Goal: Book appointment/travel/reservation

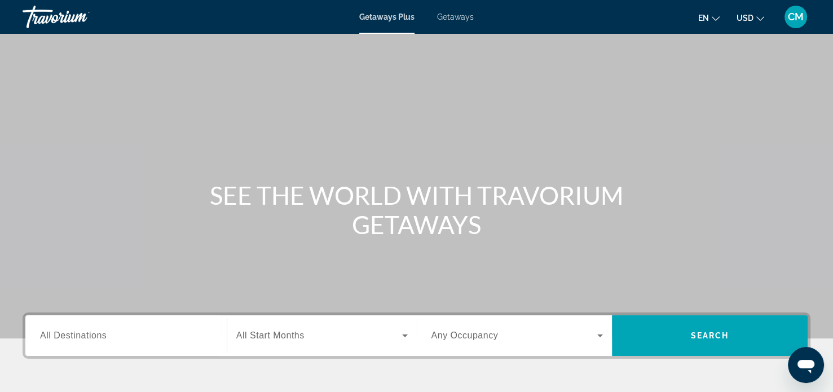
click at [465, 22] on div "Getaways Plus Getaways en English Español Français Italiano Português русский U…" at bounding box center [416, 16] width 833 height 29
click at [461, 16] on span "Getaways" at bounding box center [455, 16] width 37 height 9
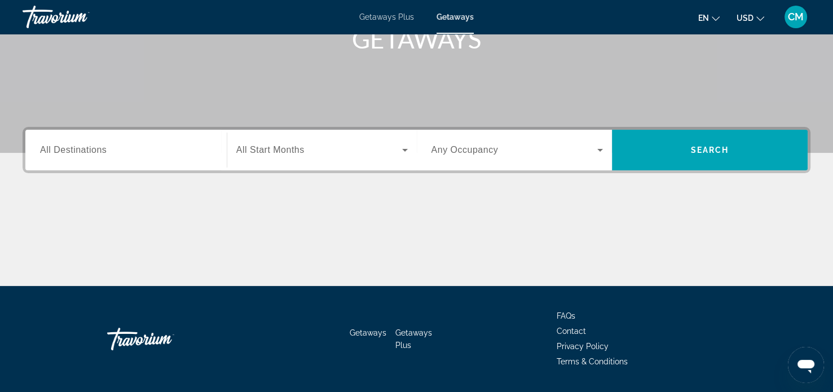
scroll to position [217, 0]
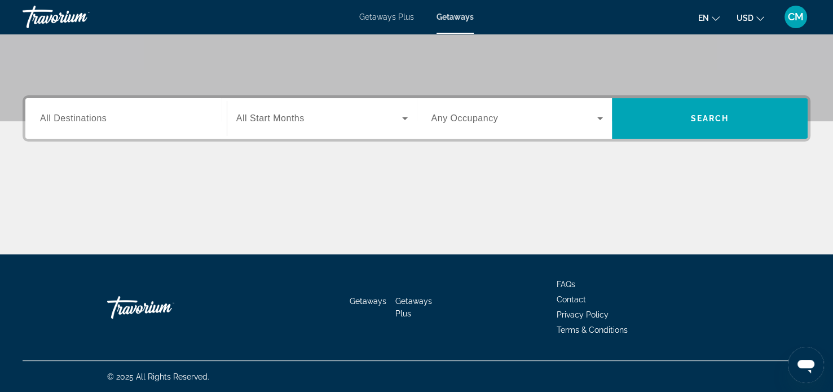
click at [71, 116] on span "All Destinations" at bounding box center [73, 118] width 67 height 10
click at [71, 116] on input "Destination All Destinations" at bounding box center [126, 119] width 172 height 14
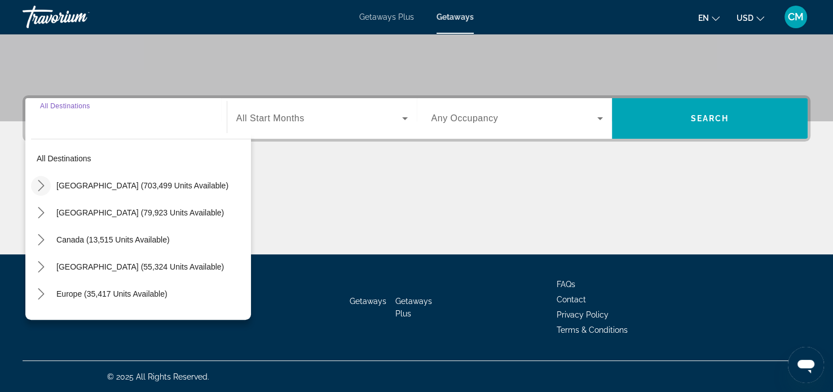
click at [39, 185] on icon "Toggle United States (703,499 units available) submenu" at bounding box center [41, 185] width 11 height 11
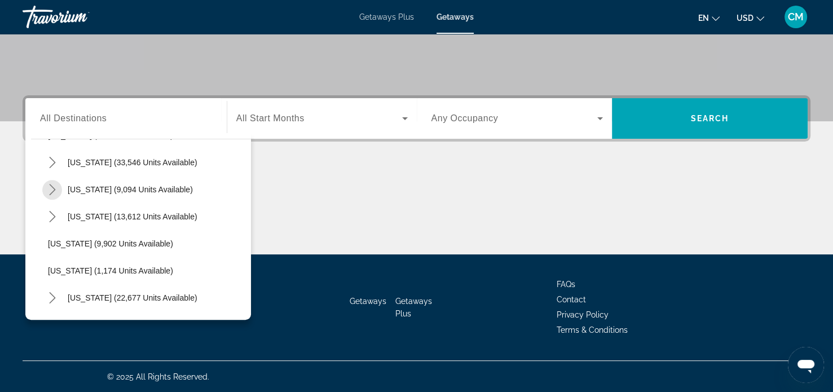
scroll to position [946, 0]
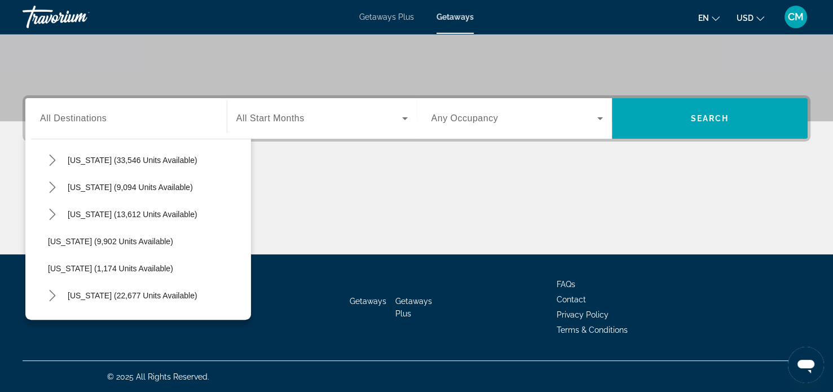
click at [59, 242] on span "Utah (9,902 units available)" at bounding box center [110, 241] width 125 height 9
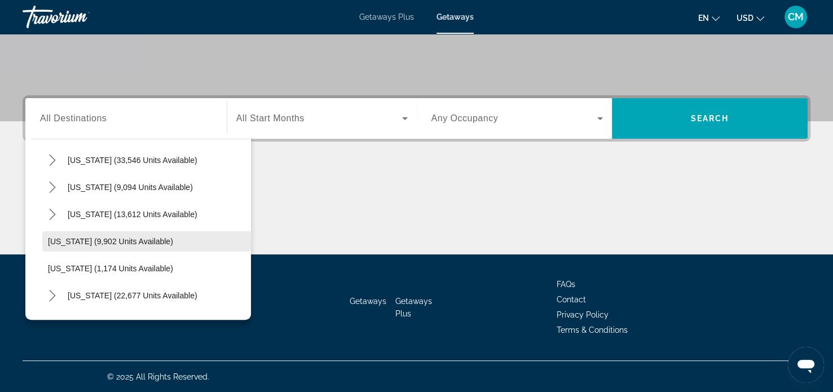
type input "**********"
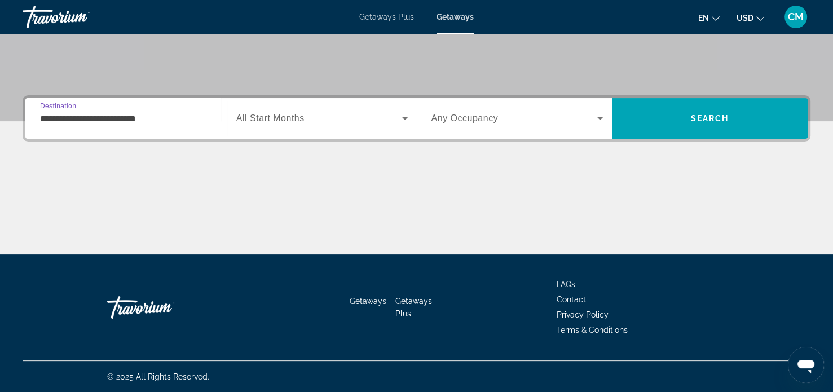
click at [279, 115] on span "All Start Months" at bounding box center [270, 118] width 68 height 10
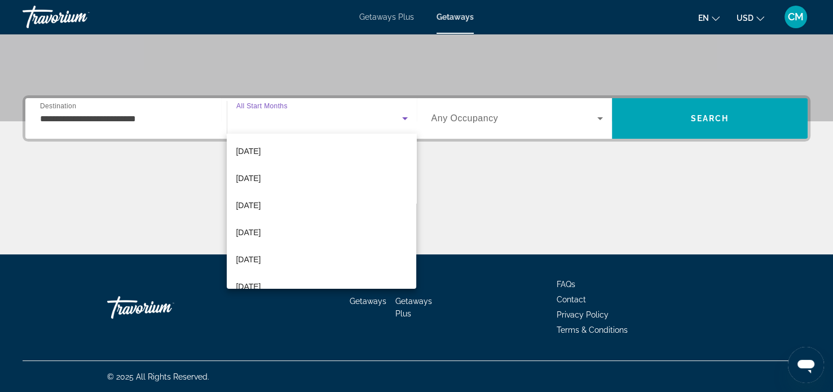
scroll to position [229, 0]
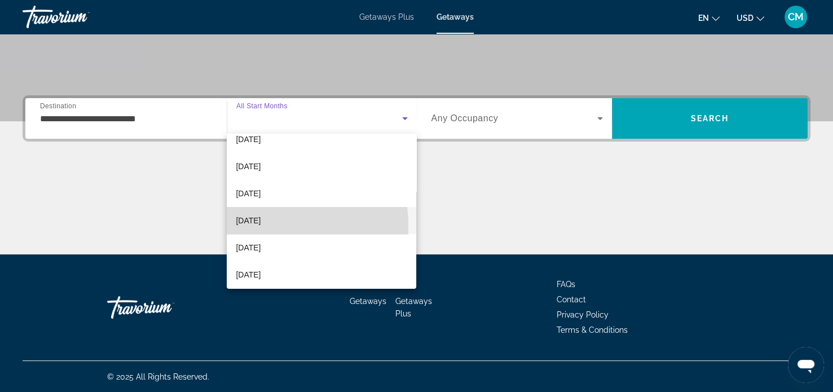
click at [250, 226] on span "August 2026" at bounding box center [248, 221] width 25 height 14
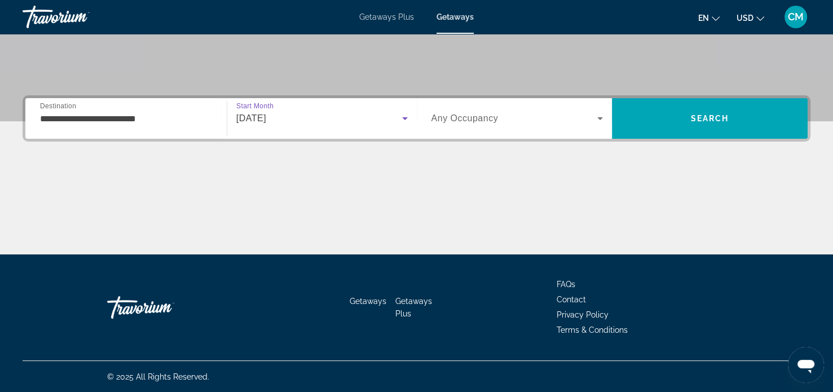
click at [520, 120] on span "Search widget" at bounding box center [514, 119] width 166 height 14
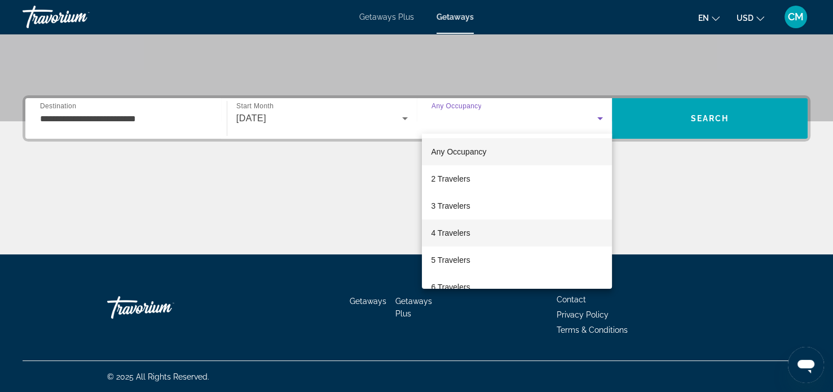
click at [466, 237] on span "4 Travelers" at bounding box center [450, 233] width 39 height 14
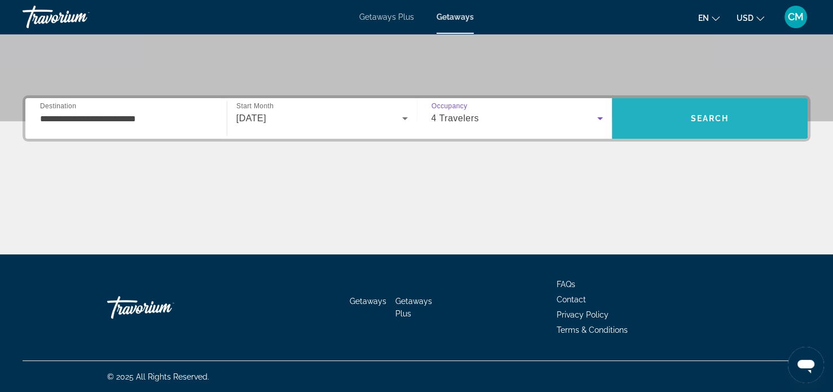
click at [724, 121] on span "Search" at bounding box center [710, 118] width 38 height 9
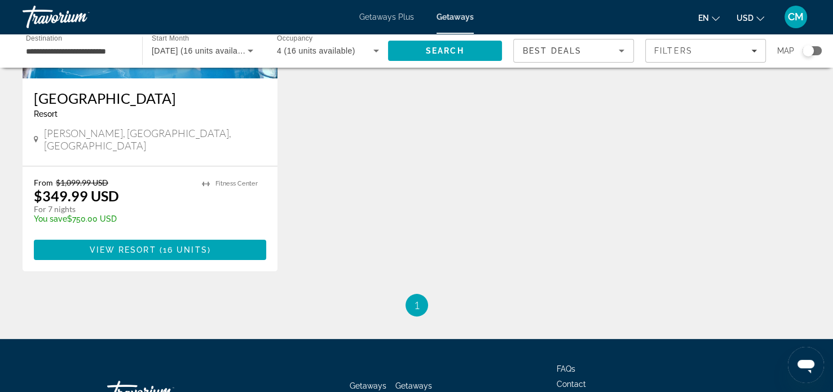
scroll to position [209, 0]
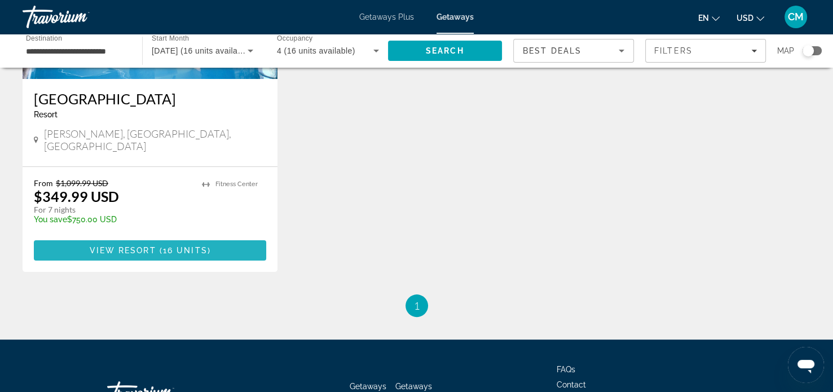
click at [55, 238] on span "Main content" at bounding box center [150, 250] width 232 height 27
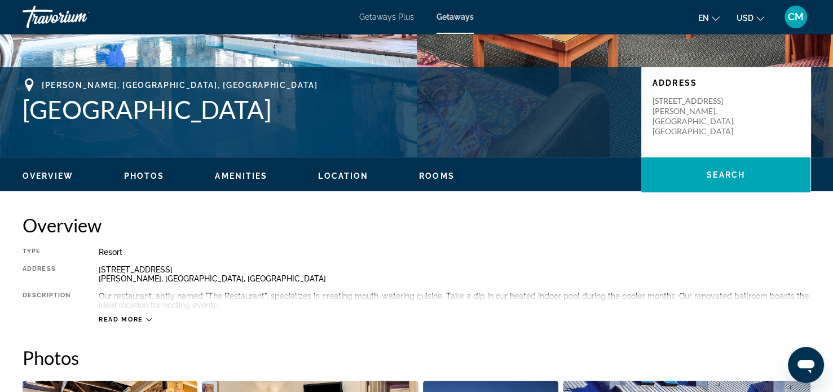
scroll to position [217, 0]
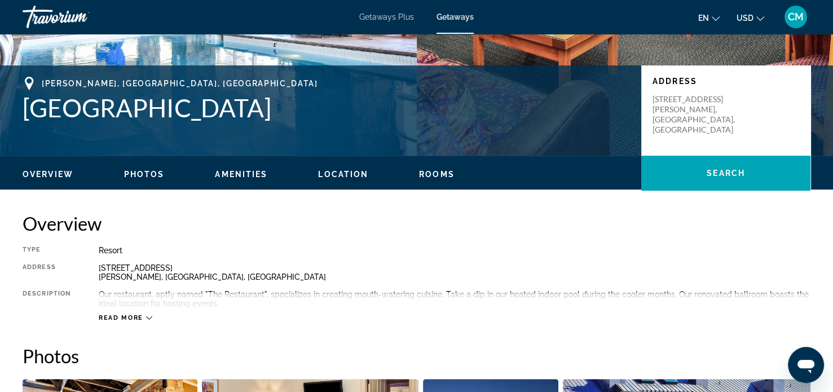
click at [135, 178] on span "Photos" at bounding box center [144, 174] width 41 height 9
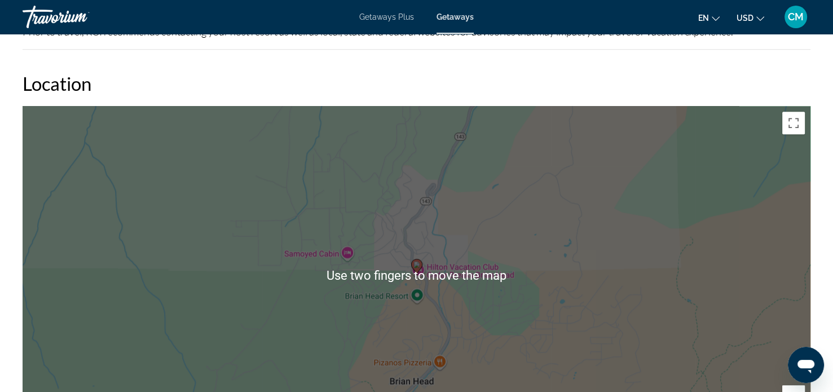
scroll to position [1176, 0]
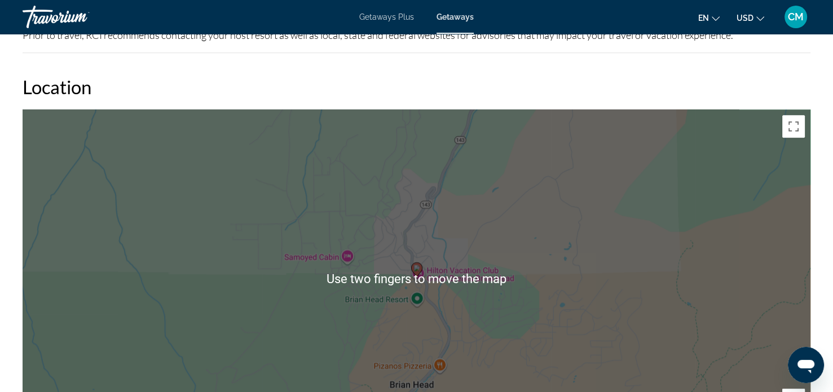
click at [5, 235] on div "Overview Type Resort All-Inclusive No All-Inclusive Address 223 Hunter Ridge Lo…" at bounding box center [416, 325] width 833 height 2147
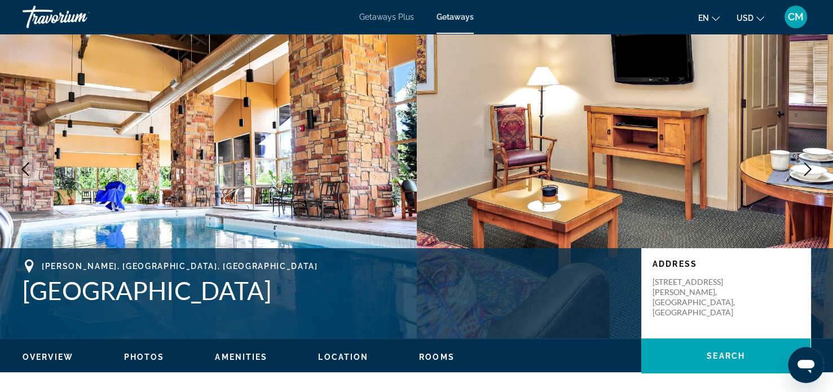
scroll to position [32, 0]
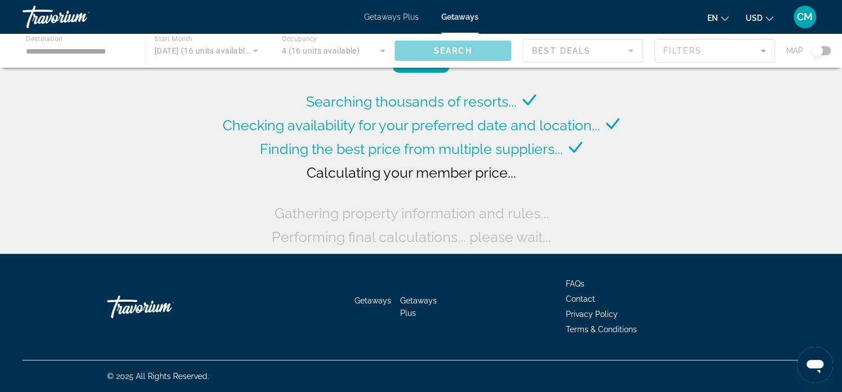
click at [68, 54] on div "Main content" at bounding box center [421, 51] width 842 height 34
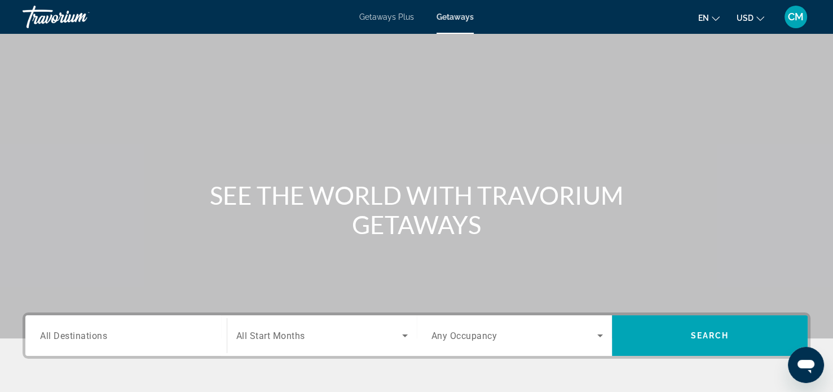
click at [64, 339] on span "All Destinations" at bounding box center [73, 335] width 67 height 11
click at [64, 339] on input "Destination All Destinations" at bounding box center [126, 336] width 172 height 14
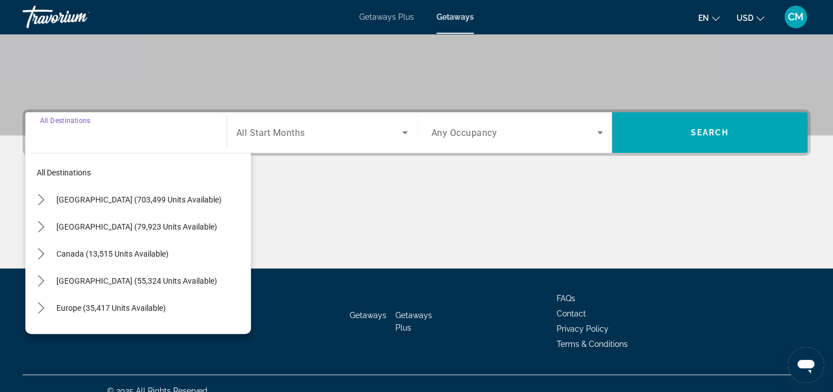
scroll to position [217, 0]
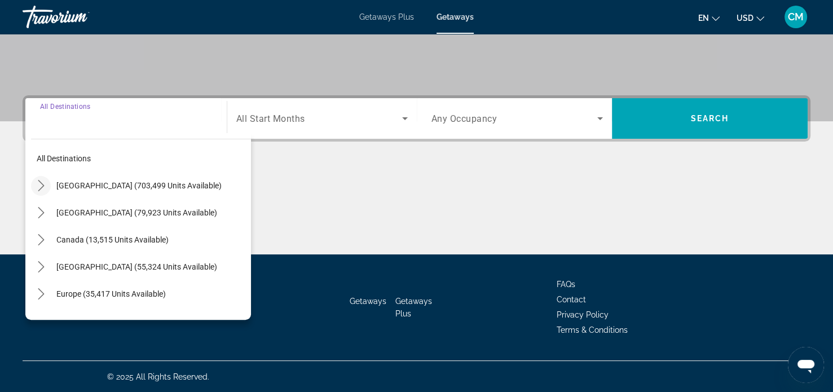
click at [42, 189] on icon "Toggle United States (703,499 units available) submenu" at bounding box center [41, 185] width 11 height 11
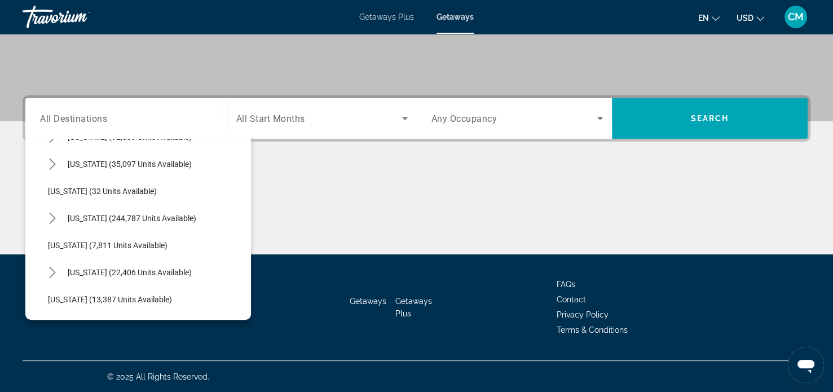
scroll to position [140, 0]
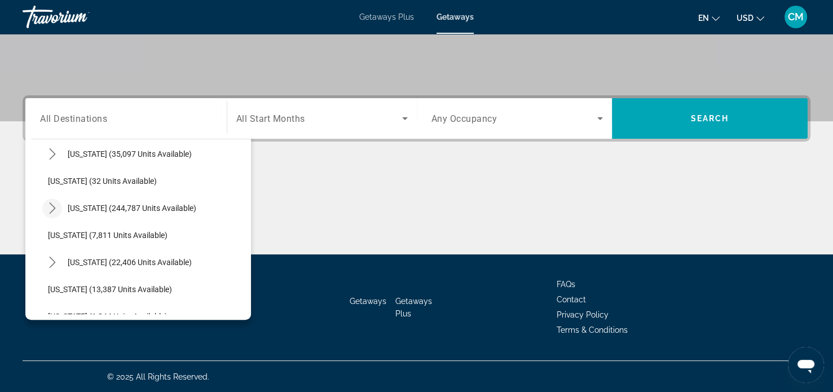
click at [51, 208] on icon "Toggle Florida (244,787 units available) submenu" at bounding box center [52, 207] width 11 height 11
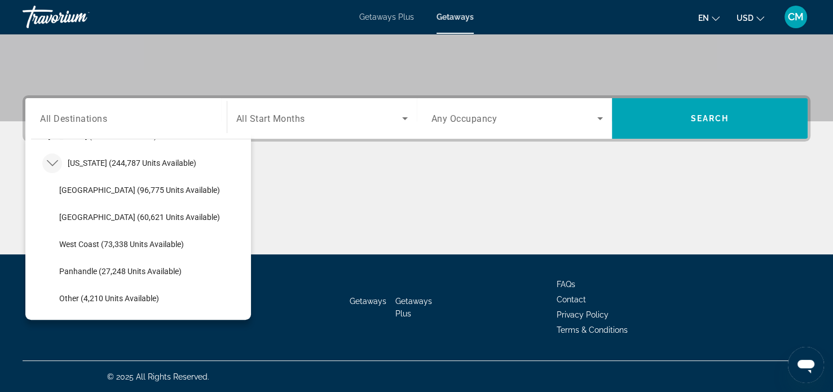
scroll to position [189, 0]
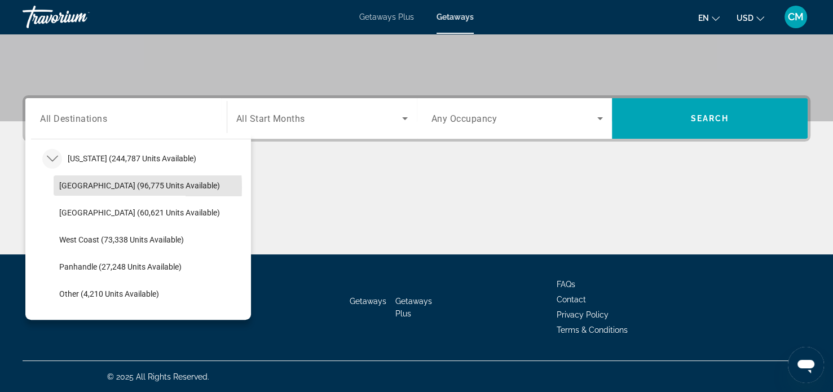
click at [70, 185] on span "Orlando & Disney Area (96,775 units available)" at bounding box center [139, 185] width 161 height 9
type input "**********"
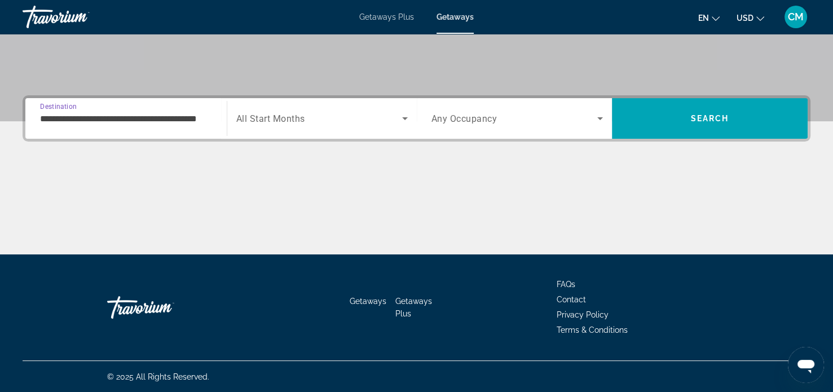
click at [327, 123] on span "Search widget" at bounding box center [319, 119] width 166 height 14
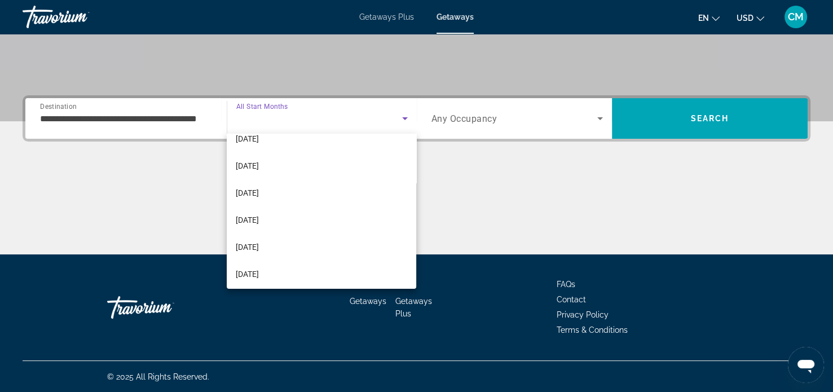
scroll to position [95, 0]
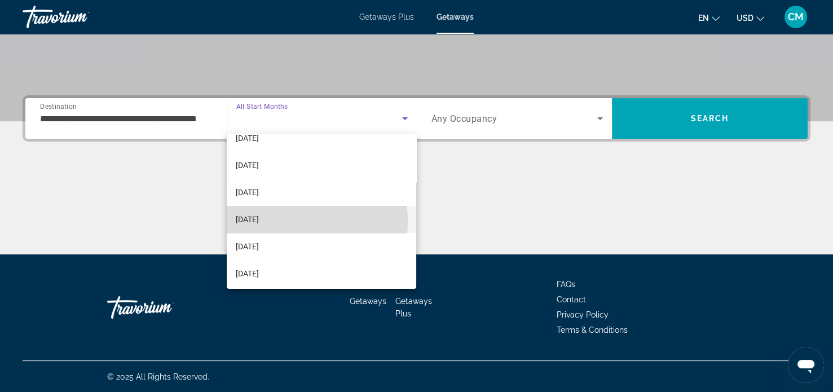
click at [249, 220] on span "March 2026" at bounding box center [247, 220] width 23 height 14
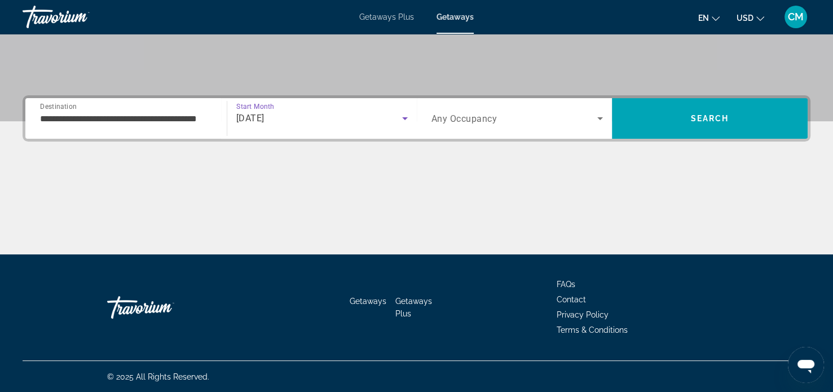
click at [476, 112] on span "Search widget" at bounding box center [514, 119] width 166 height 14
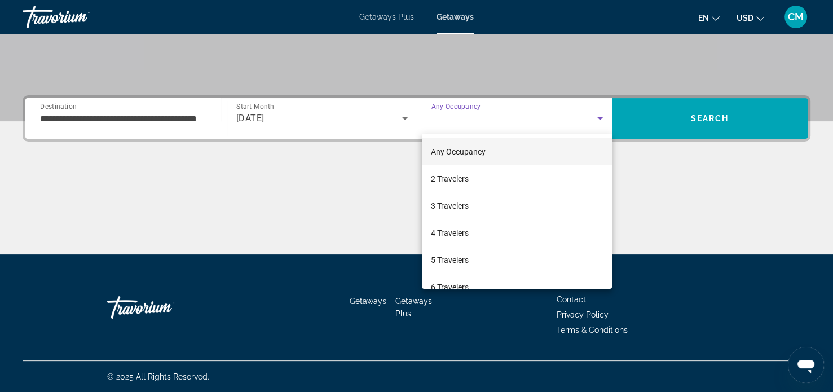
click at [442, 240] on mat-option "4 Travelers" at bounding box center [517, 232] width 190 height 27
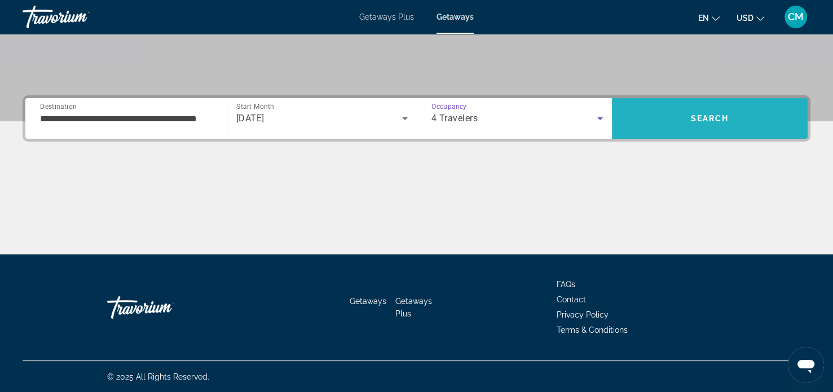
click at [670, 123] on span "Search" at bounding box center [710, 118] width 196 height 27
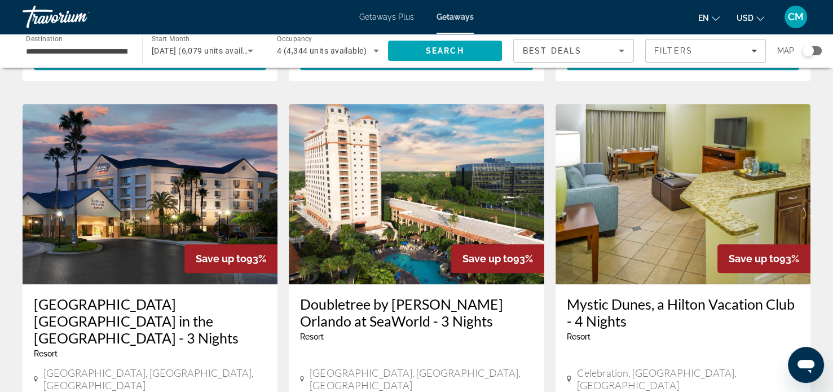
scroll to position [1257, 0]
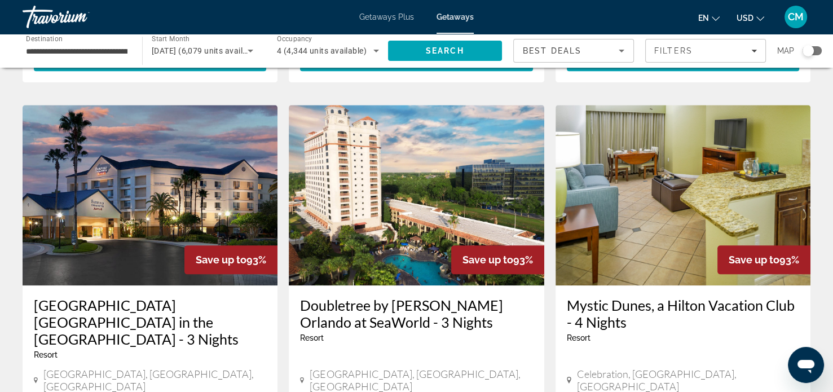
click at [385, 184] on img "Main content" at bounding box center [416, 195] width 255 height 180
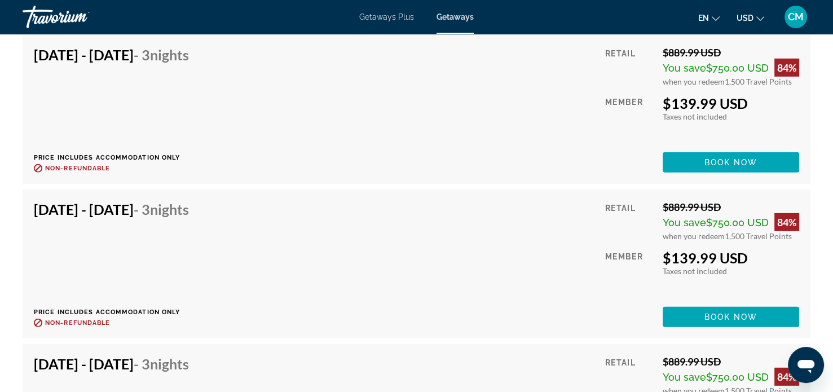
scroll to position [11395, 0]
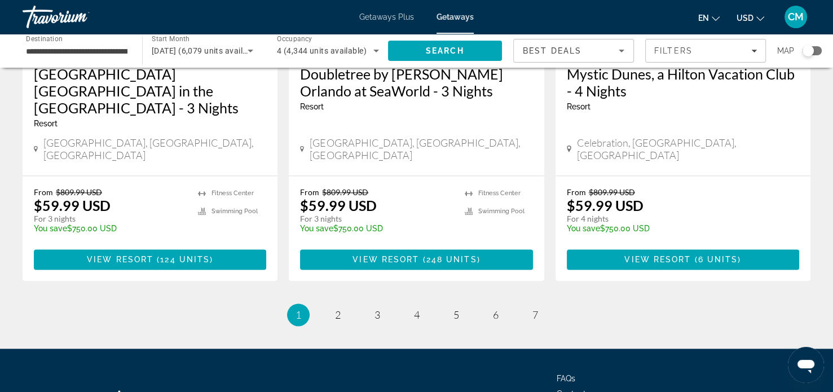
scroll to position [1489, 0]
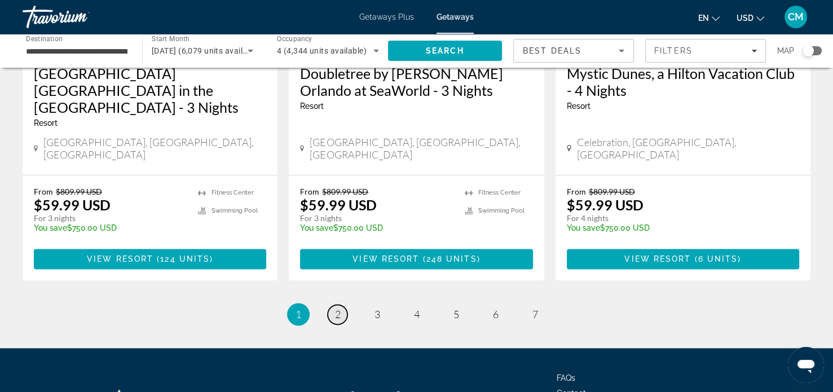
click at [335, 308] on span "2" at bounding box center [338, 314] width 6 height 12
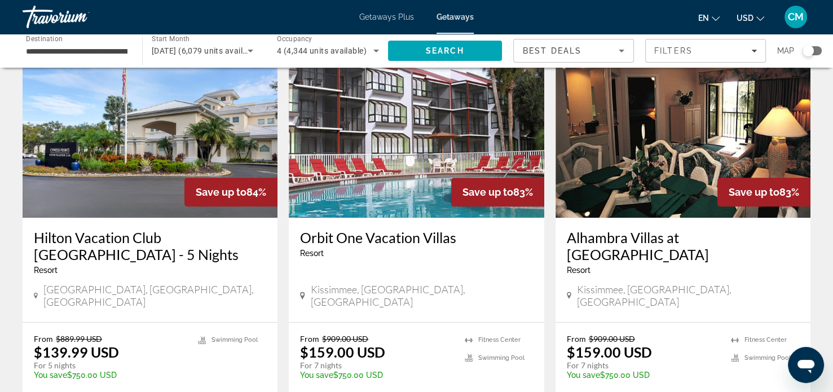
scroll to position [897, 0]
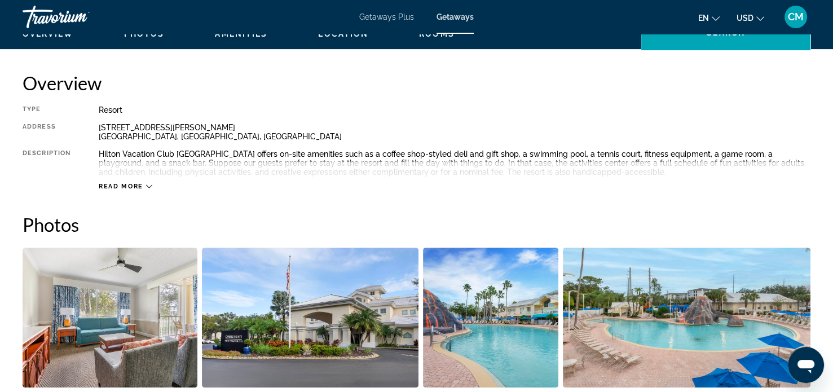
scroll to position [356, 0]
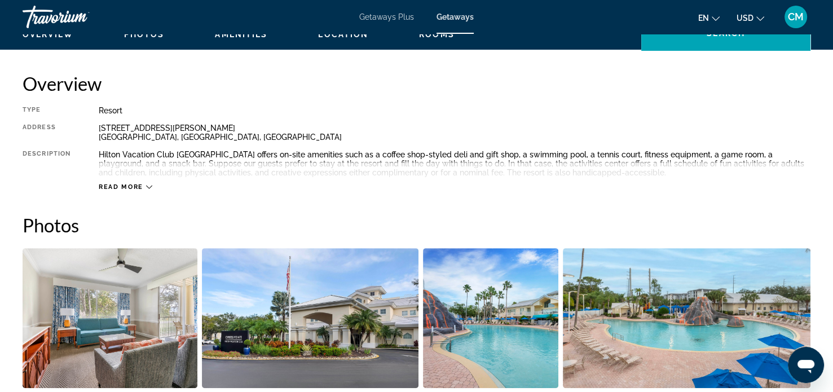
click at [114, 187] on span "Read more" at bounding box center [121, 186] width 45 height 7
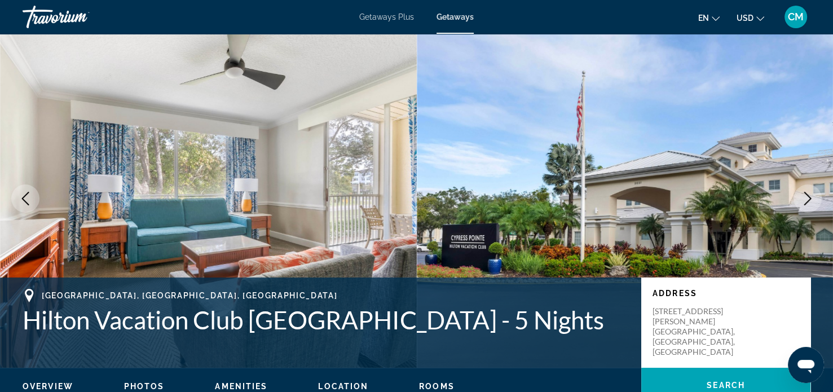
scroll to position [0, 0]
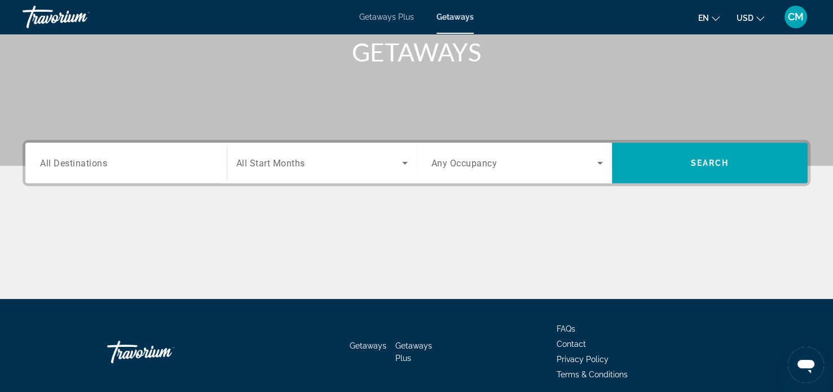
click at [63, 168] on div "Destination All Destinations" at bounding box center [126, 163] width 172 height 32
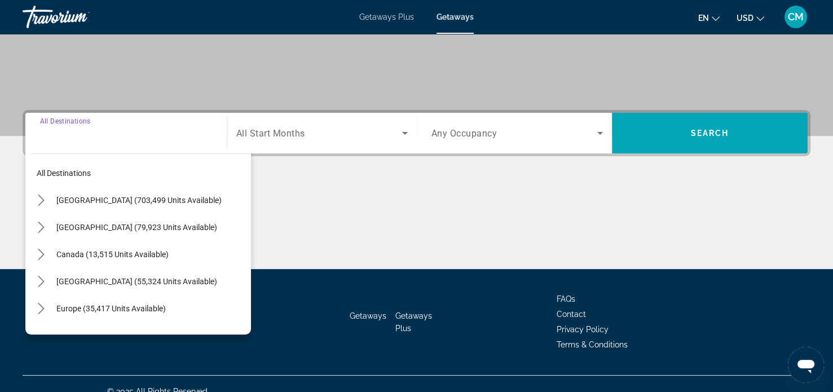
scroll to position [217, 0]
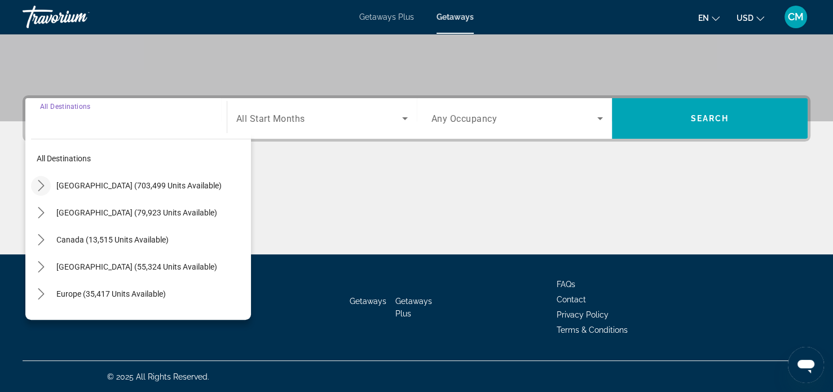
click at [42, 188] on icon "Toggle United States (703,499 units available) submenu" at bounding box center [41, 185] width 11 height 11
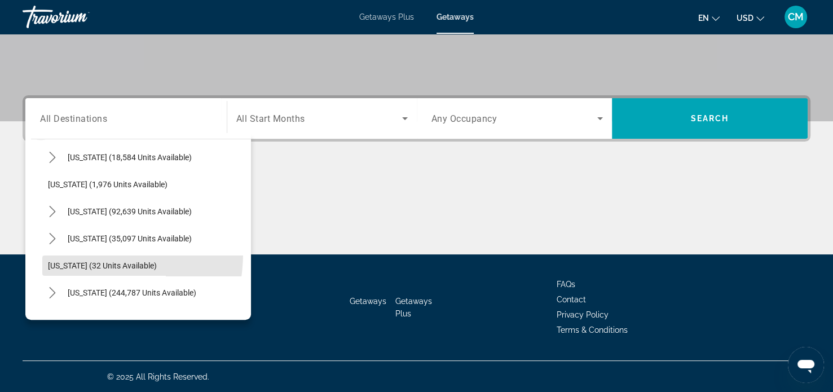
scroll to position [0, 0]
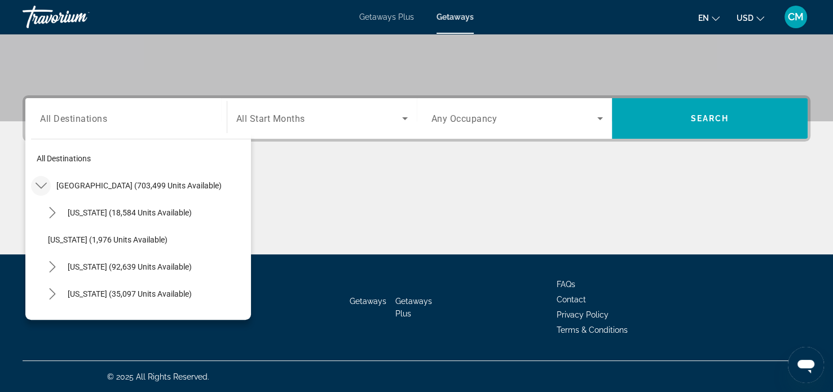
click at [45, 185] on icon "Toggle United States (703,499 units available) submenu" at bounding box center [41, 185] width 11 height 11
click at [45, 215] on icon "Toggle Mexico (79,923 units available) submenu" at bounding box center [41, 212] width 11 height 11
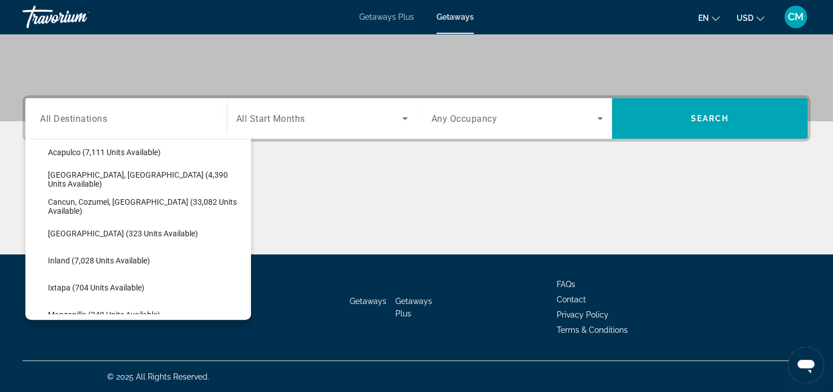
scroll to position [82, 0]
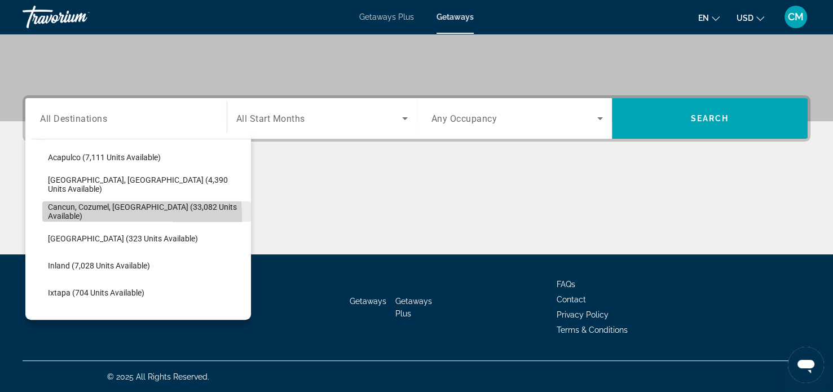
click at [63, 217] on span "Cancun, Cozumel, Riviera Maya (33,082 units available)" at bounding box center [146, 211] width 197 height 18
type input "**********"
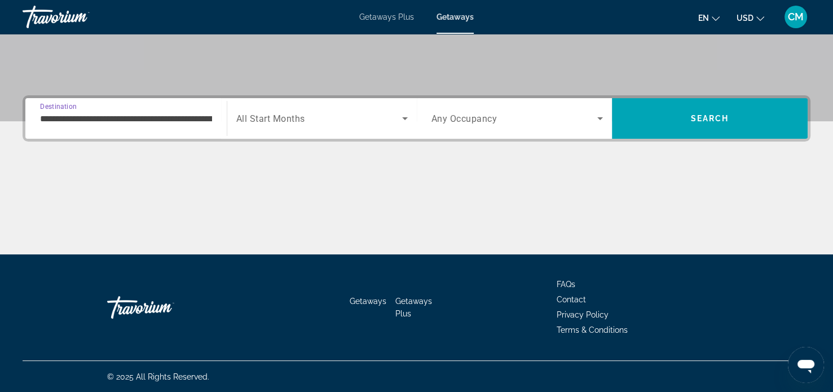
click at [332, 117] on span "Search widget" at bounding box center [319, 119] width 166 height 14
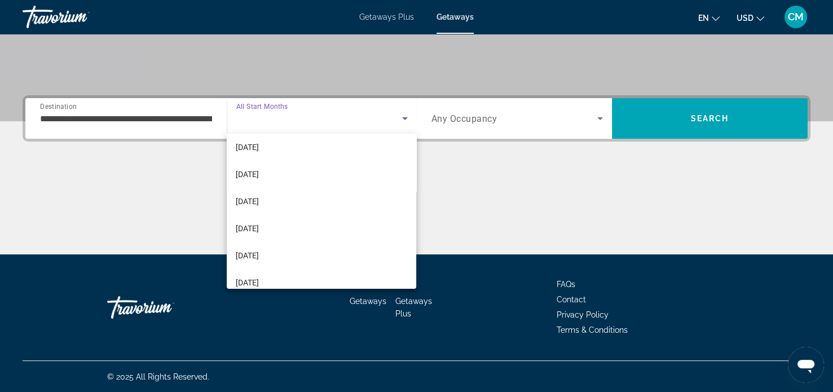
scroll to position [89, 0]
click at [253, 232] on span "March 2026" at bounding box center [247, 226] width 23 height 14
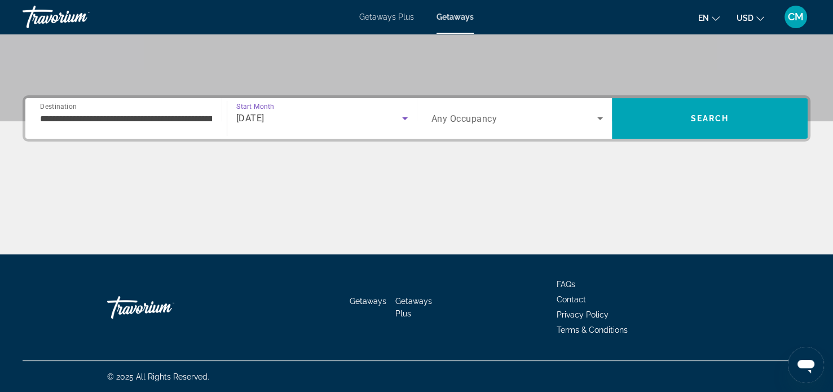
click at [469, 122] on span "Any Occupancy" at bounding box center [464, 118] width 66 height 11
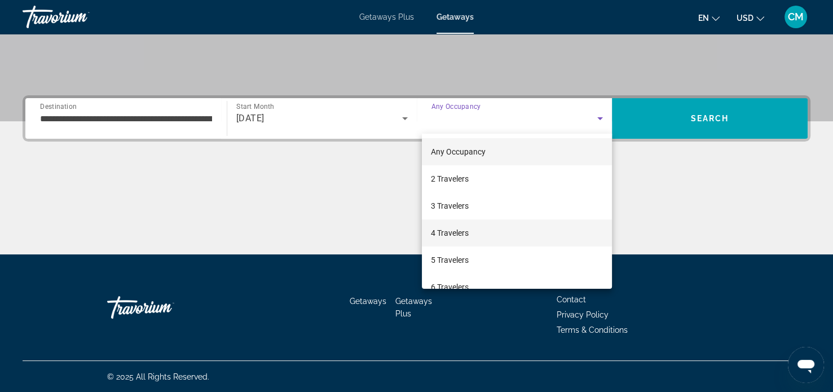
click at [444, 238] on span "4 Travelers" at bounding box center [450, 233] width 38 height 14
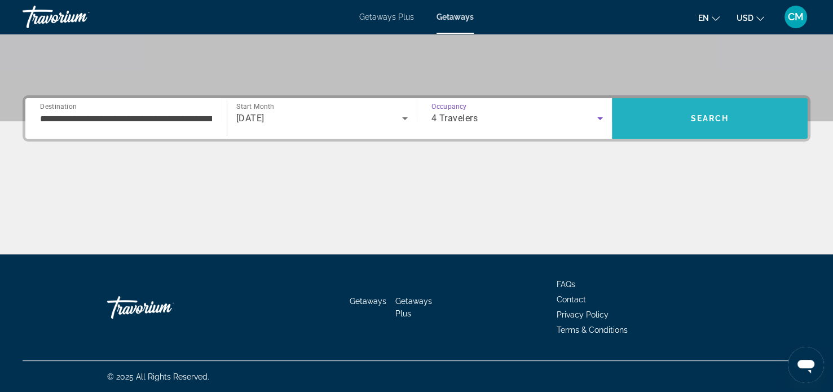
click at [688, 122] on span "Search" at bounding box center [710, 118] width 196 height 27
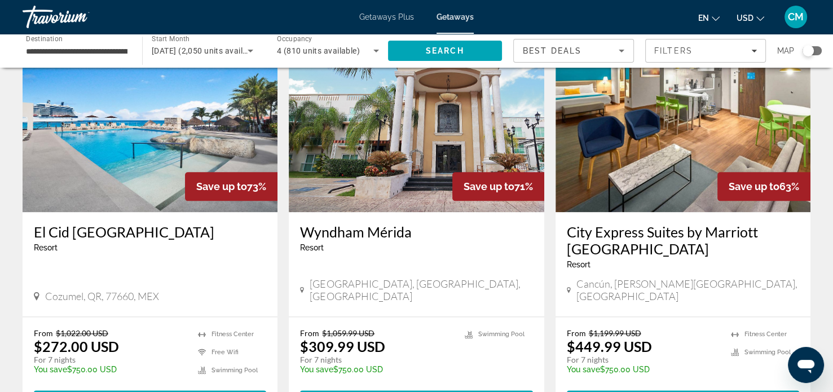
scroll to position [1349, 0]
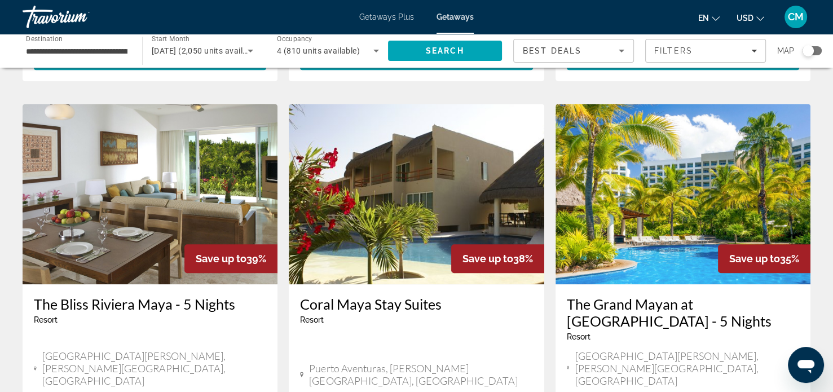
scroll to position [855, 0]
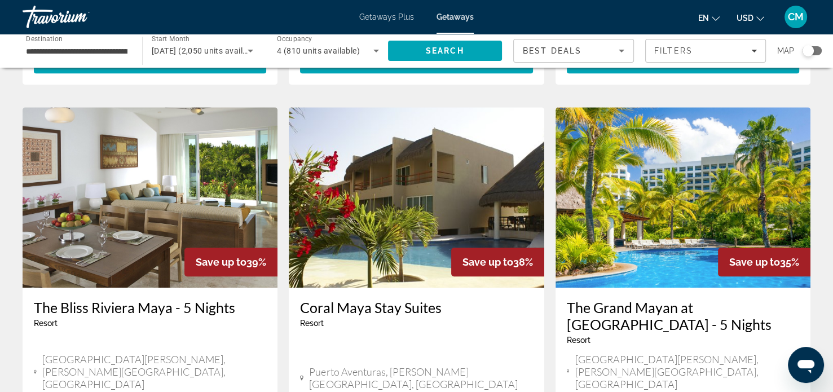
click at [683, 161] on img "Main content" at bounding box center [682, 197] width 255 height 180
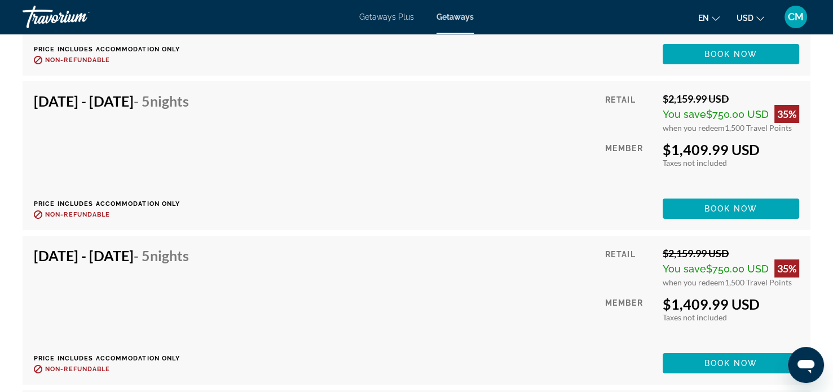
scroll to position [3904, 0]
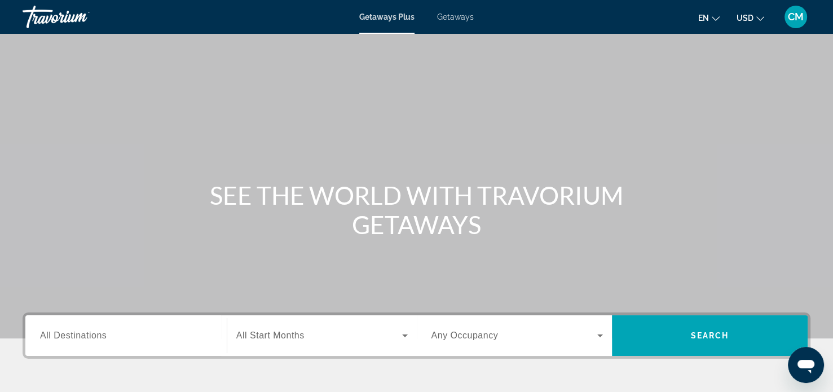
click at [69, 339] on span "All Destinations" at bounding box center [73, 335] width 67 height 10
click at [69, 339] on input "Destination All Destinations" at bounding box center [126, 336] width 172 height 14
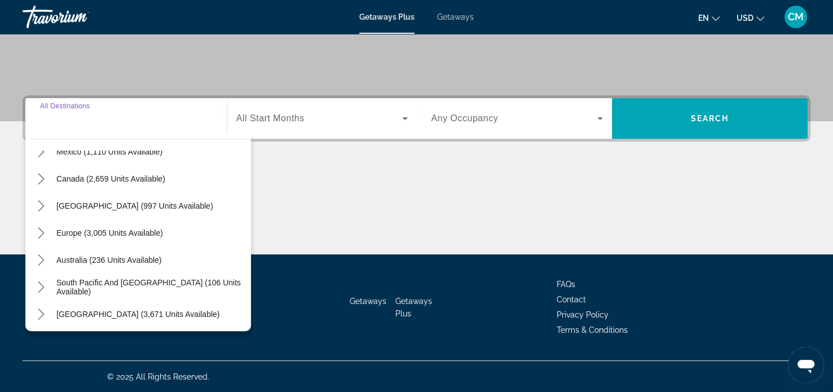
scroll to position [81, 0]
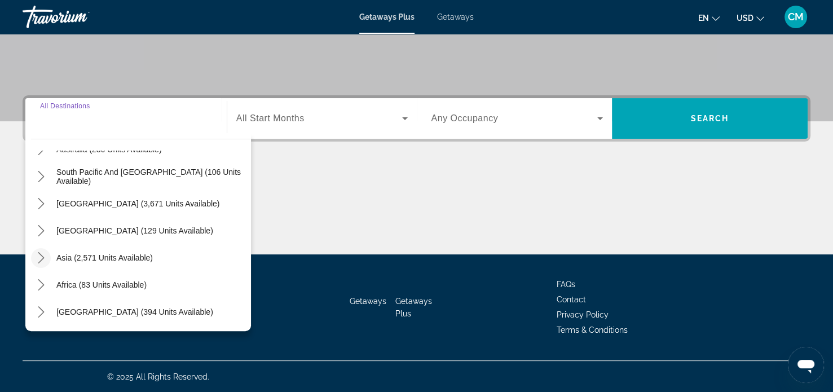
click at [41, 260] on icon "Toggle Asia (2,571 units available) submenu" at bounding box center [41, 257] width 11 height 11
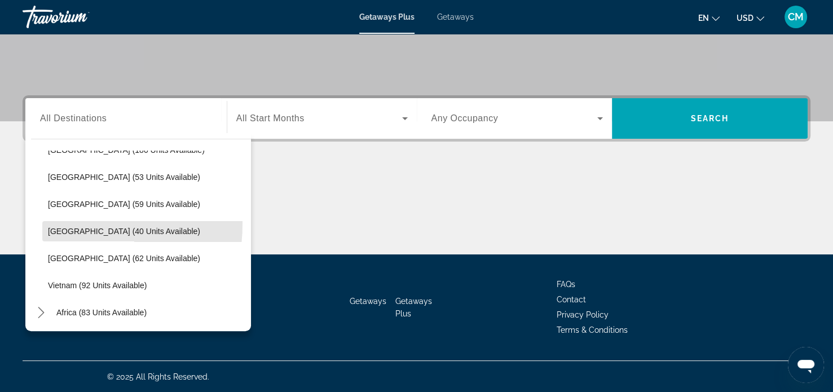
scroll to position [426, 0]
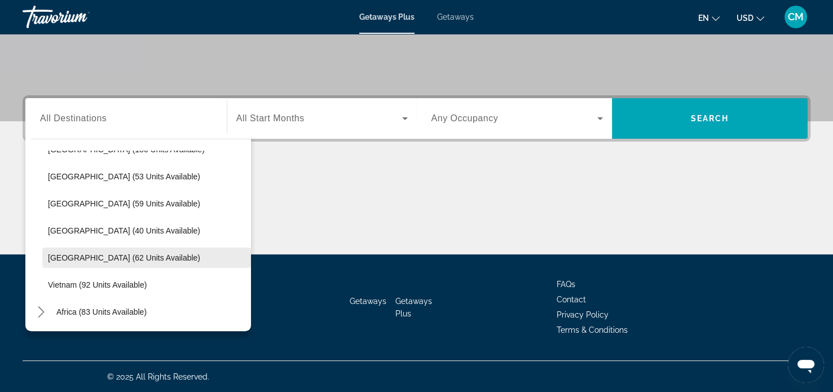
click at [60, 262] on span "Select destination: Thailand (62 units available)" at bounding box center [146, 257] width 209 height 27
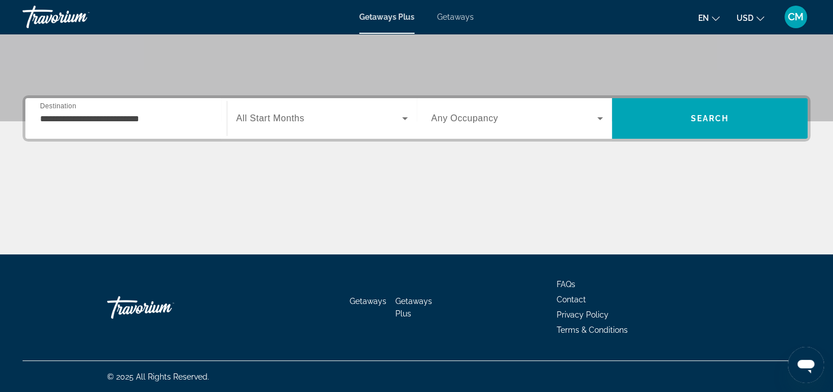
click at [114, 128] on div "**********" at bounding box center [126, 119] width 172 height 32
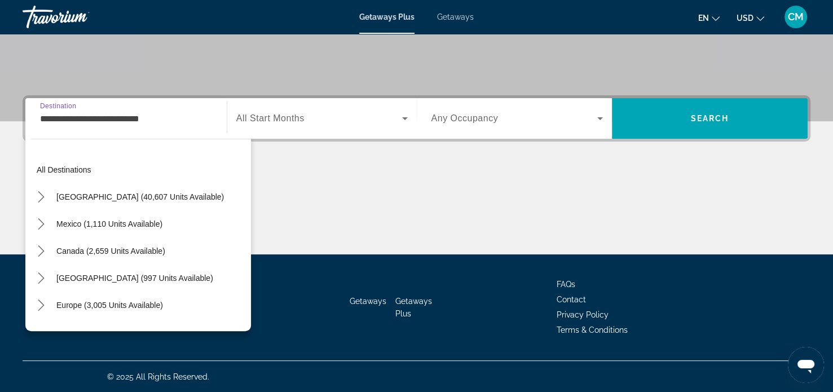
scroll to position [446, 0]
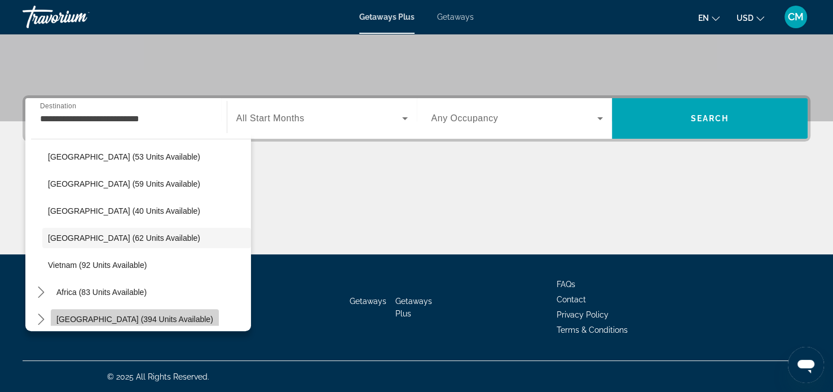
click at [135, 316] on span "Middle East (394 units available)" at bounding box center [134, 319] width 157 height 9
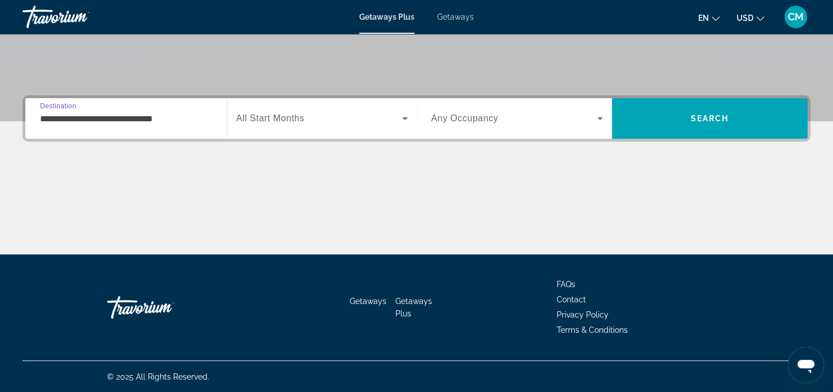
click at [139, 119] on input "**********" at bounding box center [126, 119] width 172 height 14
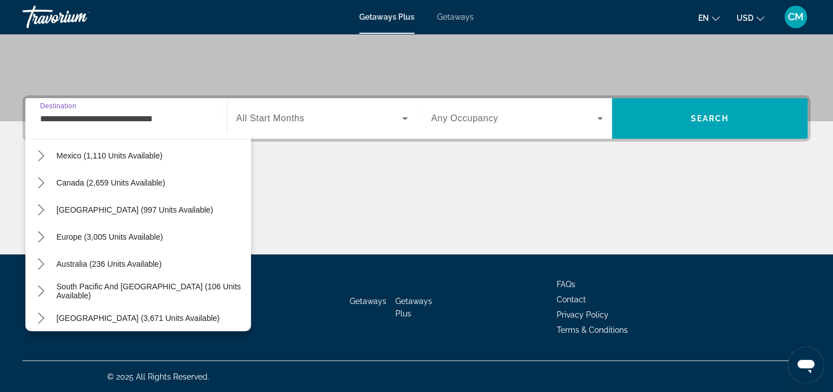
scroll to position [90, 0]
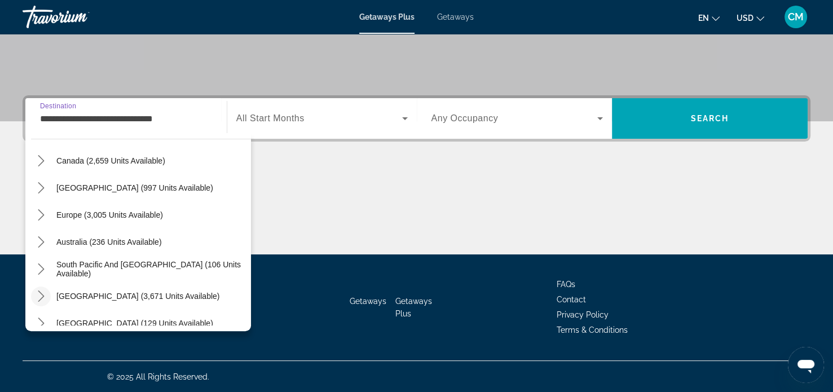
click at [44, 298] on icon "Toggle South America (3,671 units available) submenu" at bounding box center [41, 295] width 11 height 11
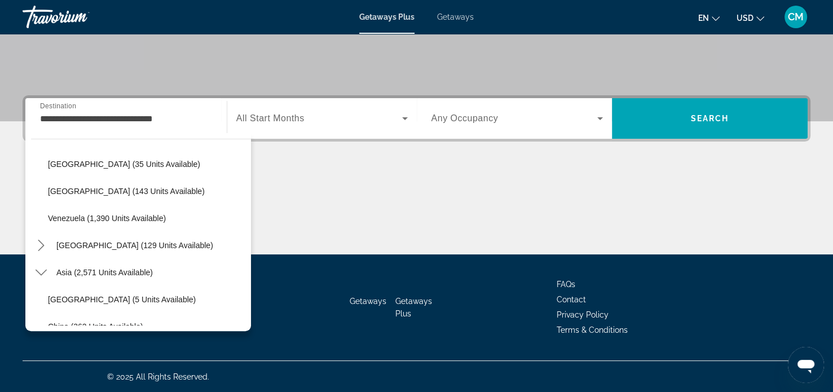
scroll to position [386, 0]
click at [49, 248] on mat-icon "Toggle Central America (129 units available) submenu" at bounding box center [41, 245] width 20 height 20
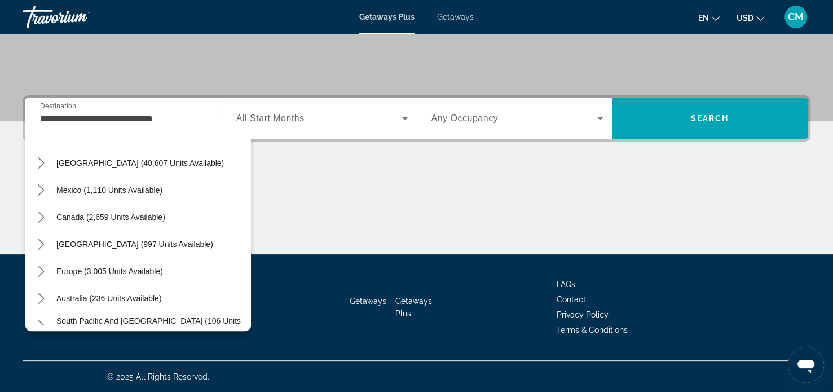
scroll to position [31, 0]
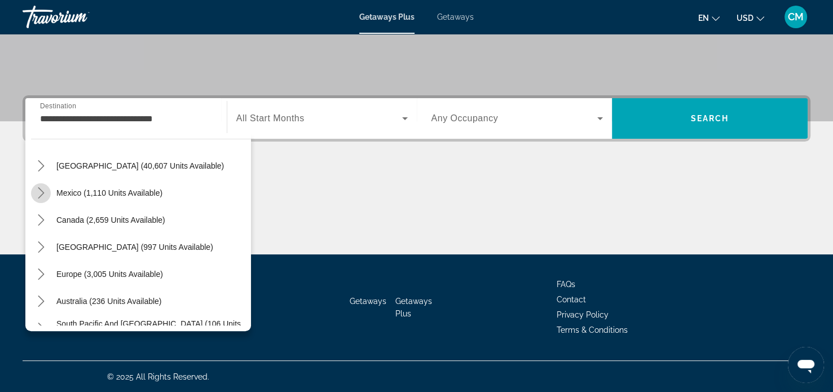
click at [49, 196] on mat-icon "Toggle Mexico (1,110 units available) submenu" at bounding box center [41, 193] width 20 height 20
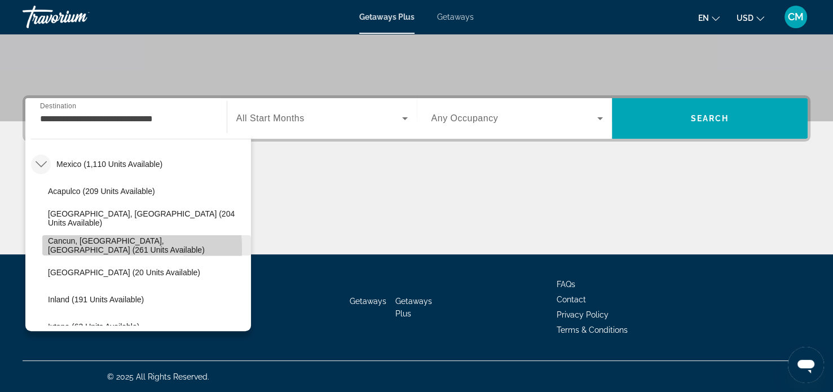
click at [69, 248] on span "Cancun, Cozumel, Riviera Maya (261 units available)" at bounding box center [146, 245] width 197 height 18
type input "**********"
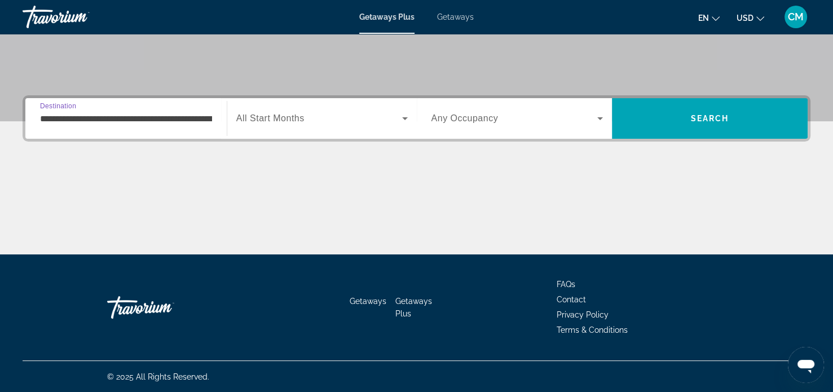
click at [294, 123] on span "Search widget" at bounding box center [319, 119] width 166 height 14
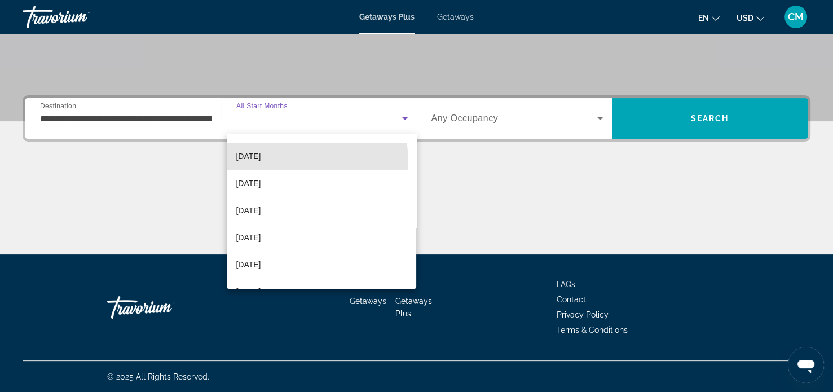
scroll to position [77, 0]
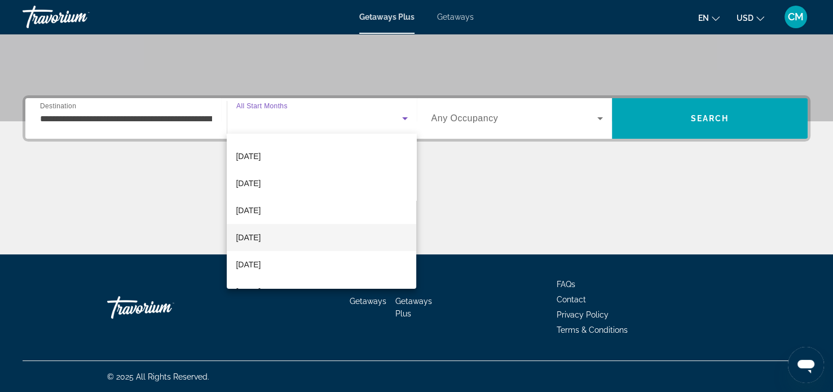
click at [259, 237] on span "March 2026" at bounding box center [248, 238] width 25 height 14
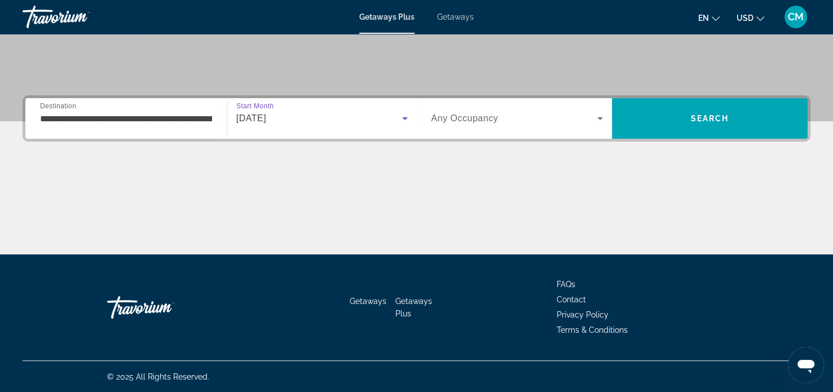
click at [475, 116] on span "Any Occupancy" at bounding box center [464, 118] width 67 height 10
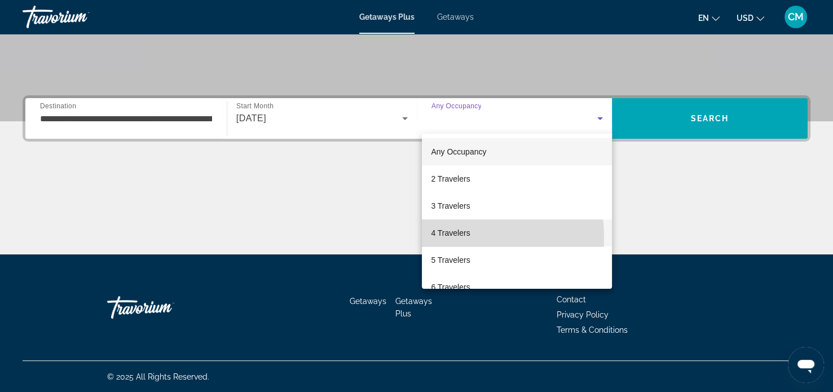
click at [450, 237] on span "4 Travelers" at bounding box center [450, 233] width 39 height 14
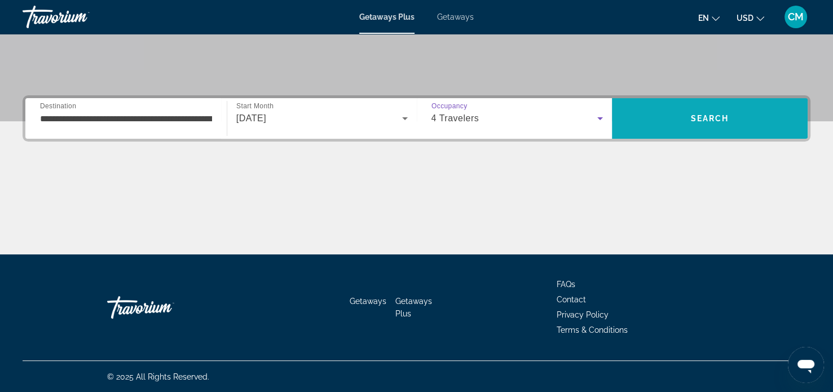
click at [657, 113] on span "Search" at bounding box center [710, 118] width 196 height 27
